Goal: Check status: Check status

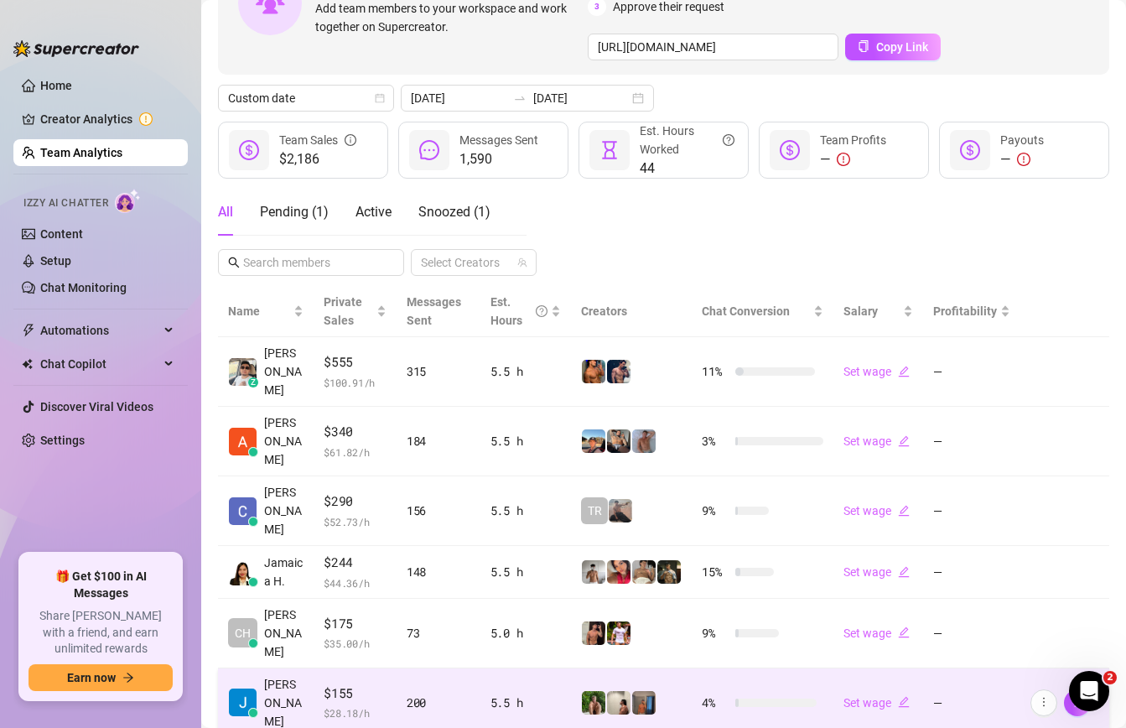
scroll to position [208, 0]
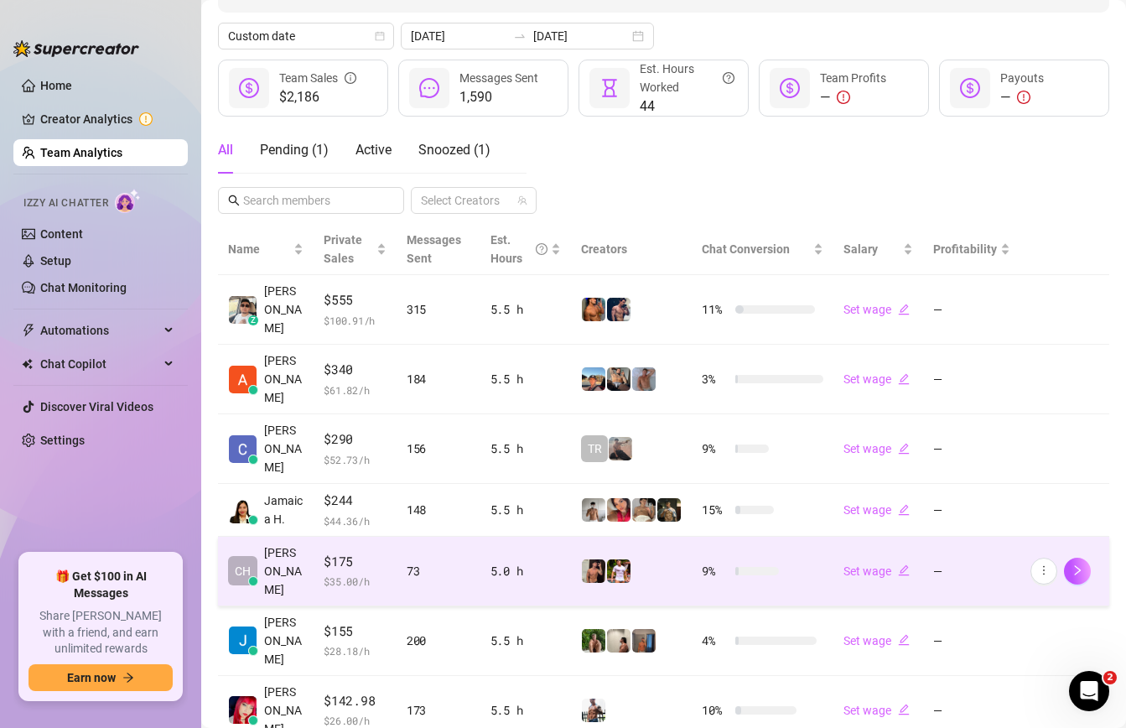
click at [750, 567] on div at bounding box center [757, 571] width 44 height 8
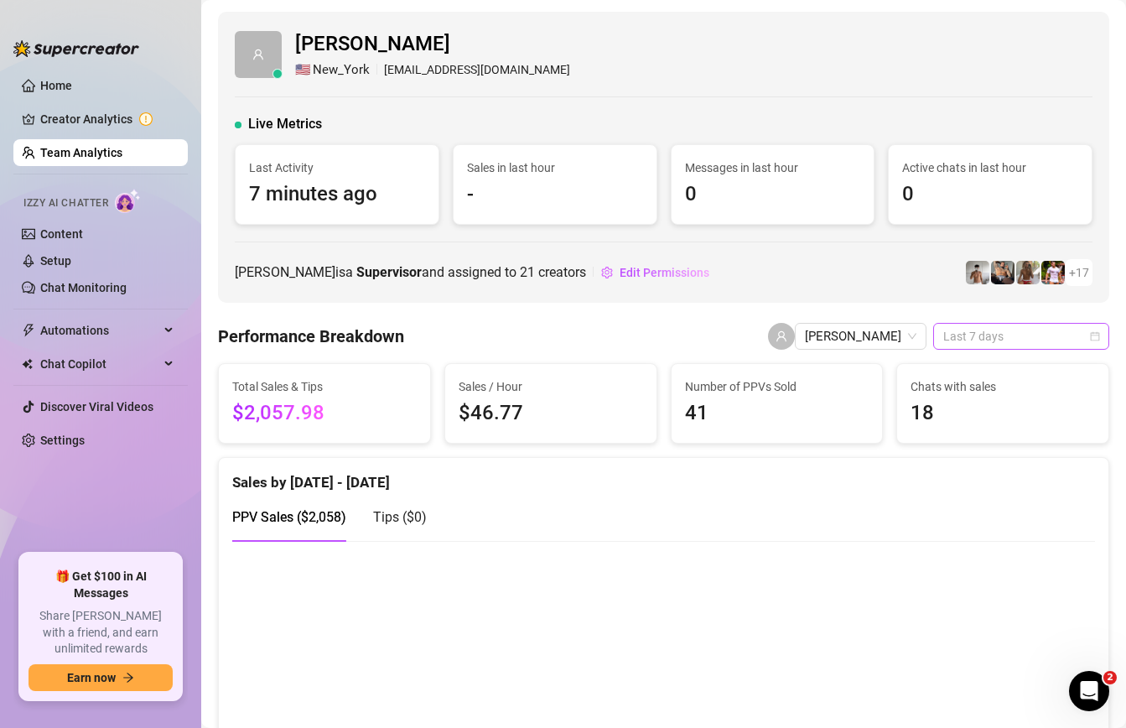
click at [968, 345] on span "Last 7 days" at bounding box center [1021, 336] width 156 height 25
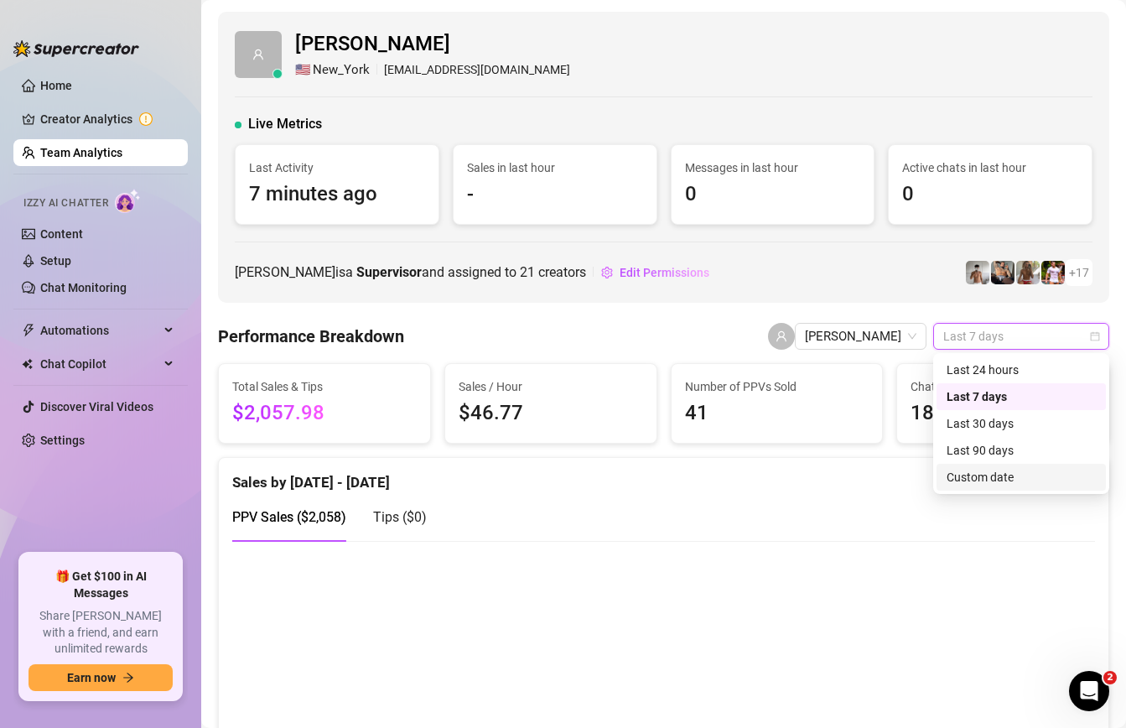
click at [977, 479] on div "Custom date" at bounding box center [1020, 477] width 149 height 18
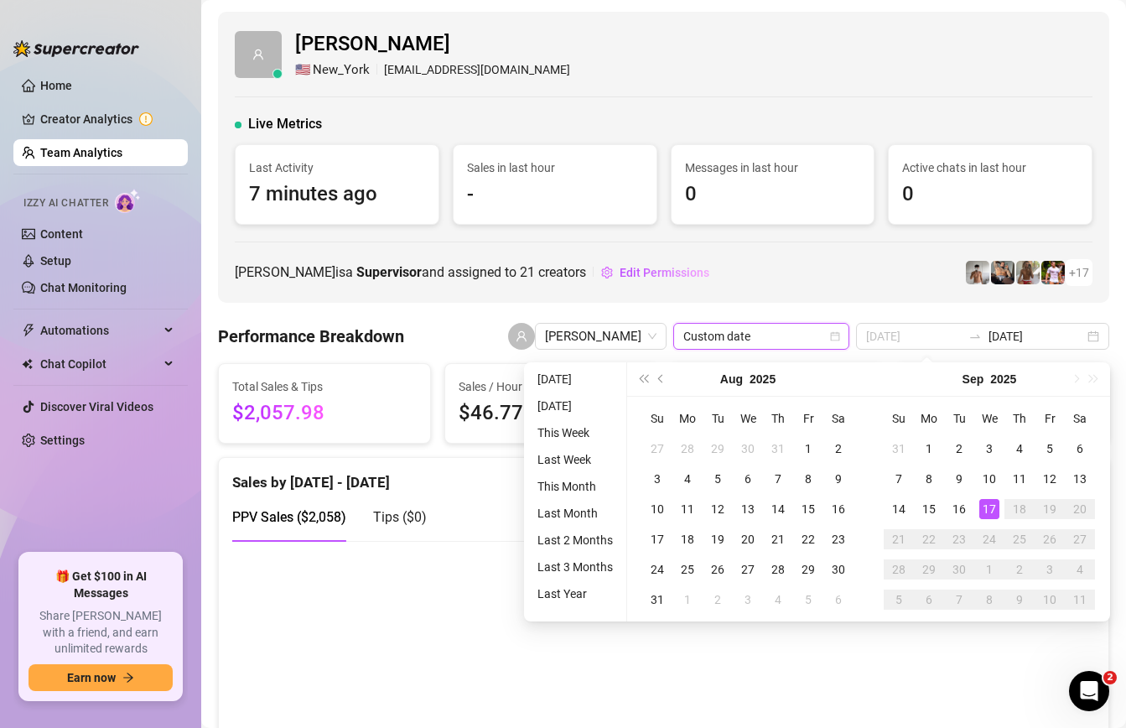
type input "[DATE]"
click at [984, 502] on div "17" at bounding box center [989, 509] width 20 height 20
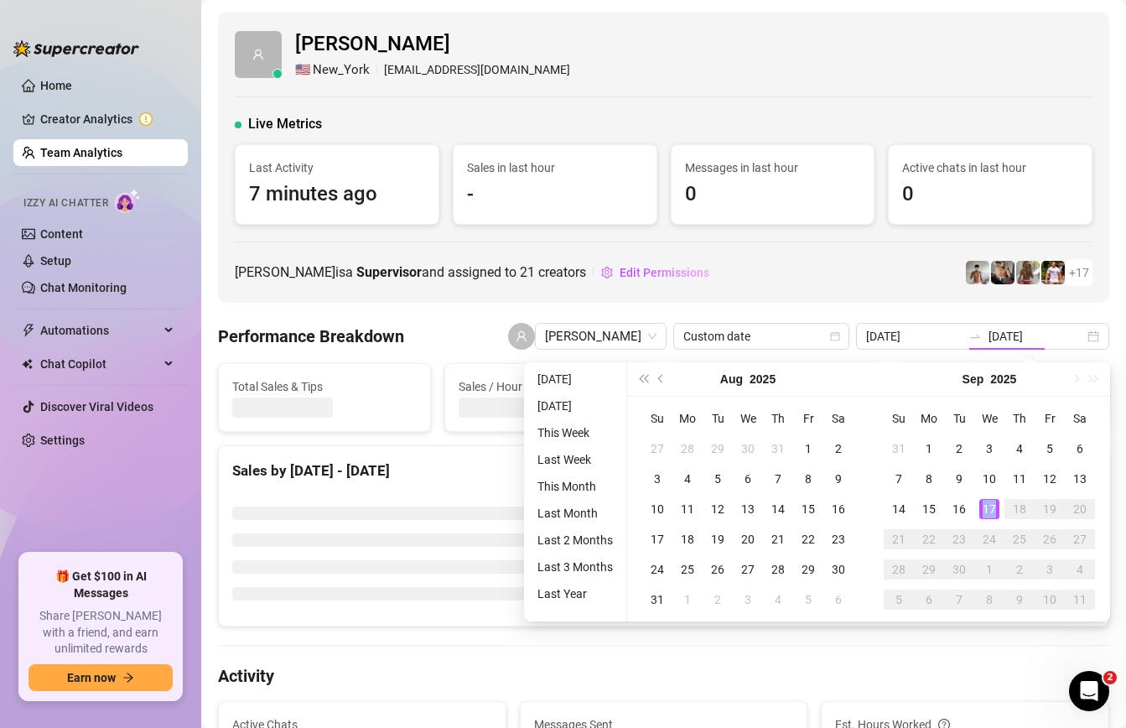
type input "[DATE]"
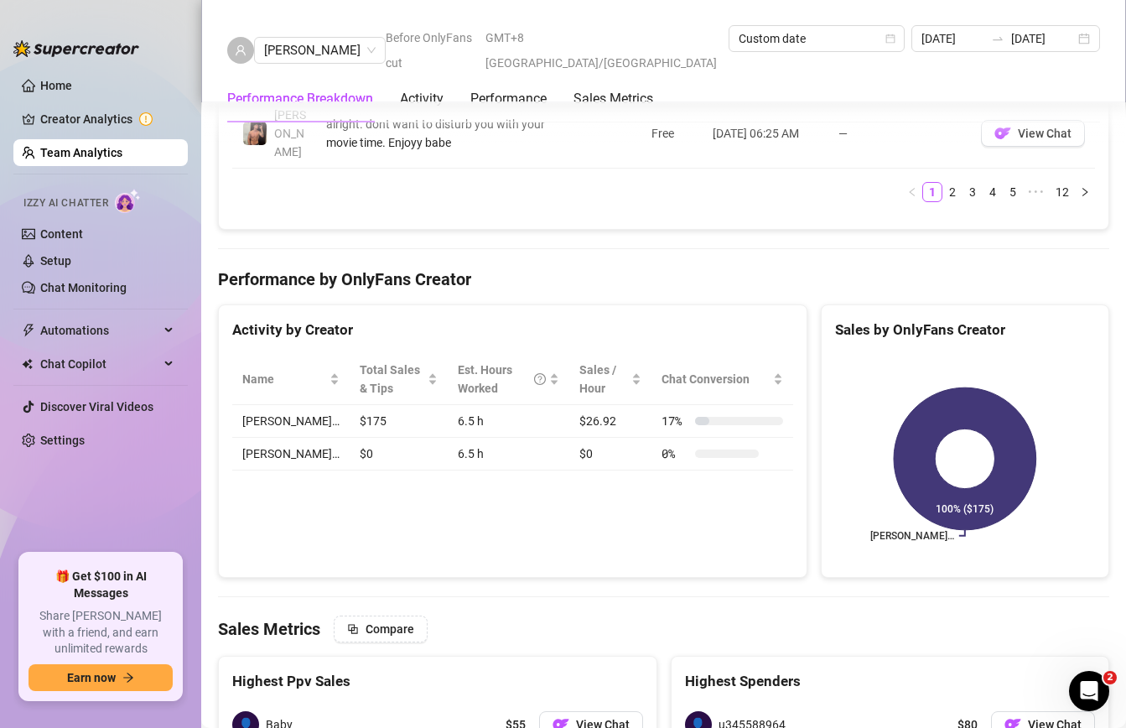
scroll to position [1958, 0]
